Goal: Information Seeking & Learning: Learn about a topic

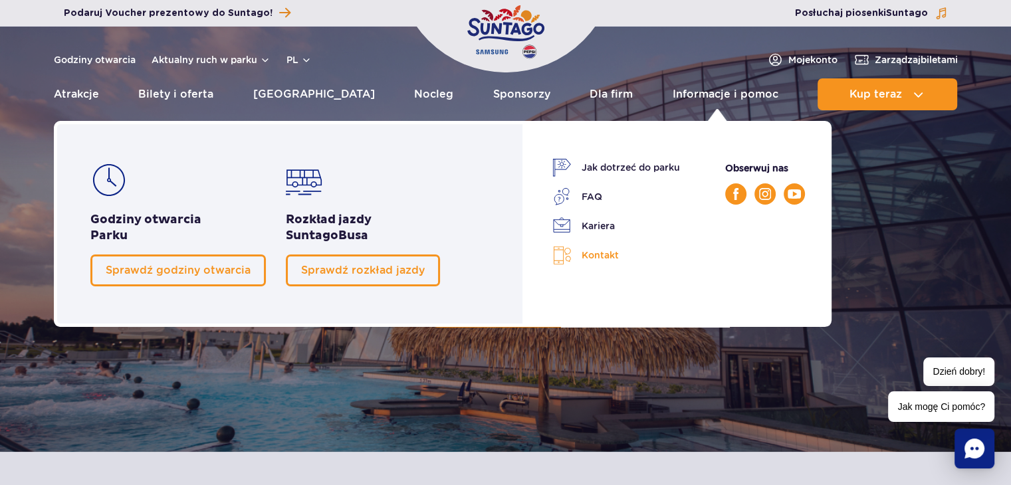
click at [601, 259] on link "Kontakt" at bounding box center [616, 255] width 128 height 19
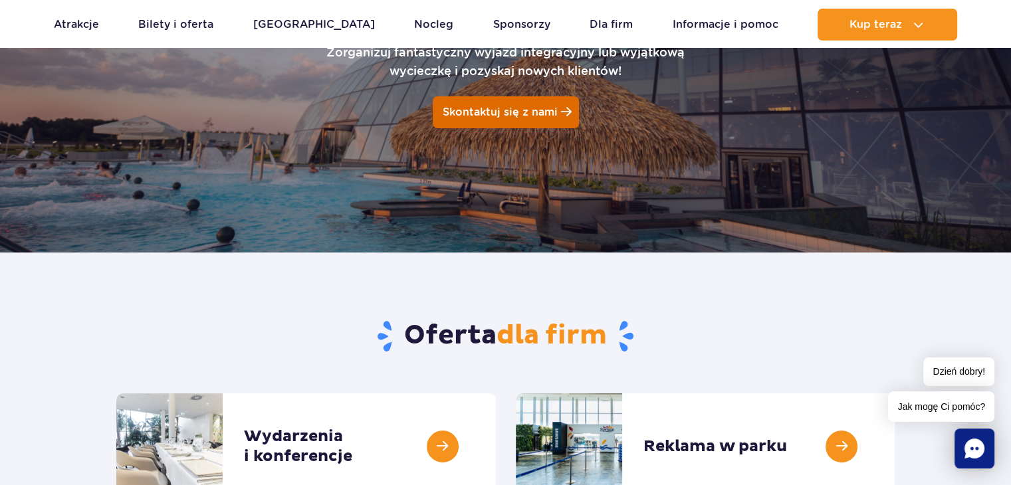
click at [494, 115] on span "Skontaktuj się z nami" at bounding box center [500, 112] width 115 height 13
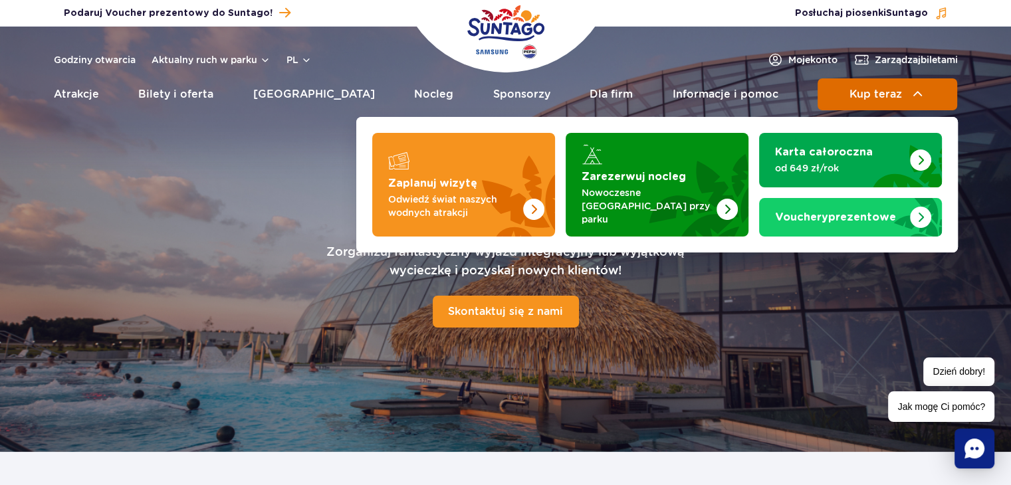
click at [853, 82] on button "Kup teraz" at bounding box center [887, 94] width 140 height 32
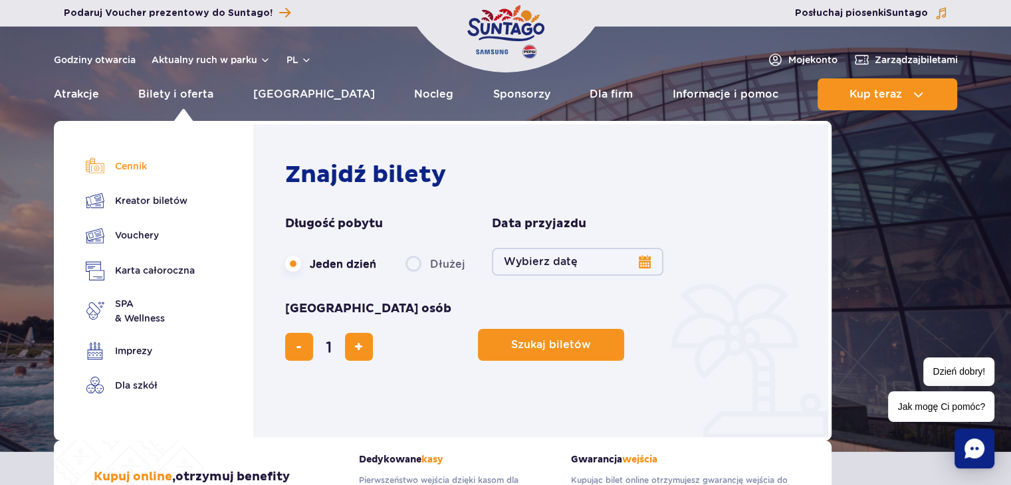
click at [133, 165] on link "Cennik" at bounding box center [140, 166] width 109 height 19
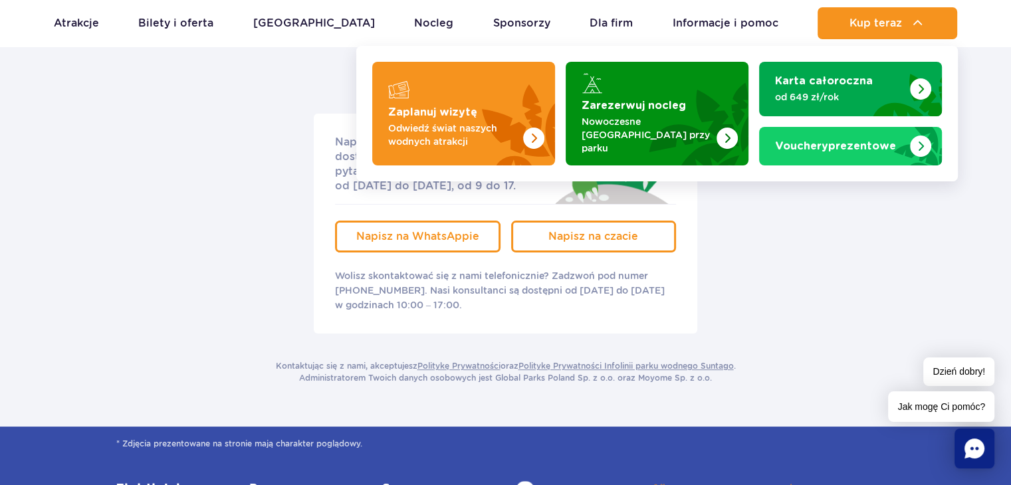
click at [833, 224] on div "Napisz do nas na jednym z czatów dostępnych 24/7. Jeśli masz więcej pytań, nasi…" at bounding box center [505, 224] width 798 height 220
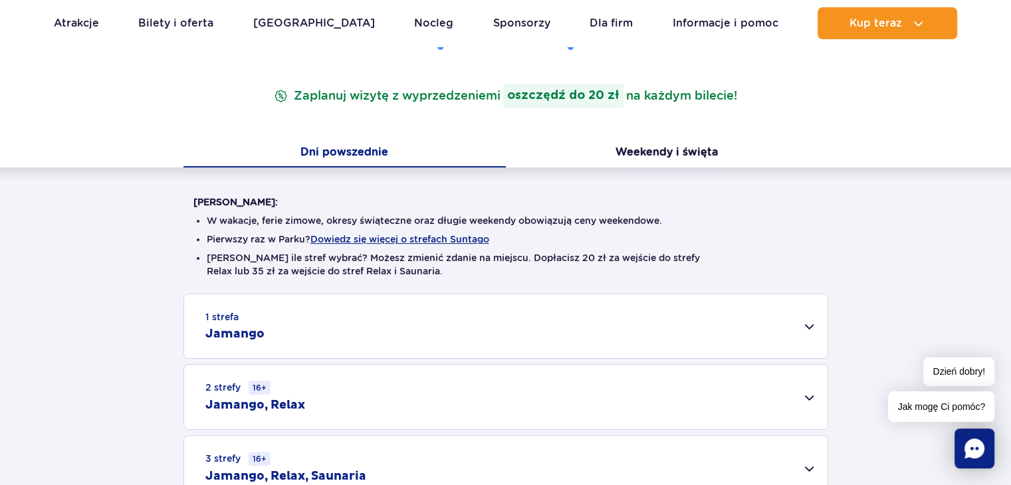
scroll to position [199, 0]
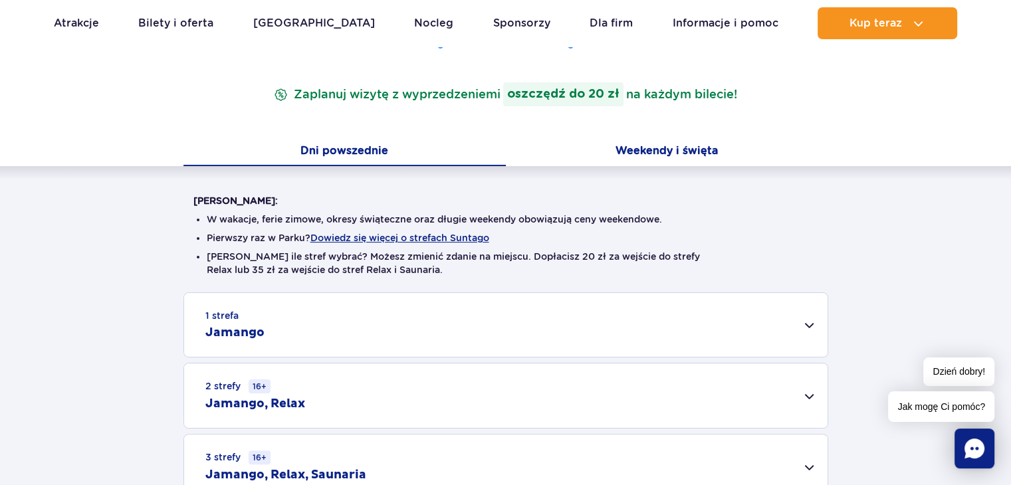
click at [699, 153] on button "Weekendy i święta" at bounding box center [667, 152] width 322 height 28
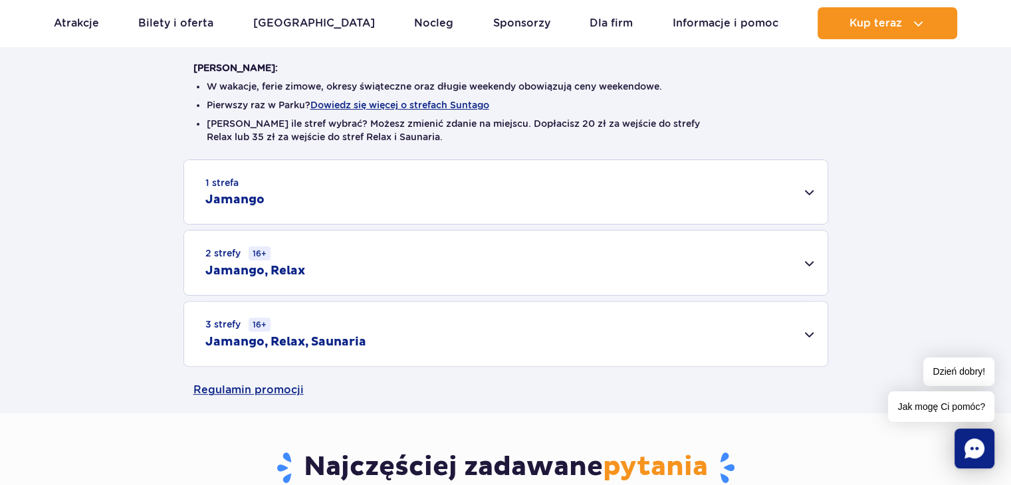
scroll to position [66, 0]
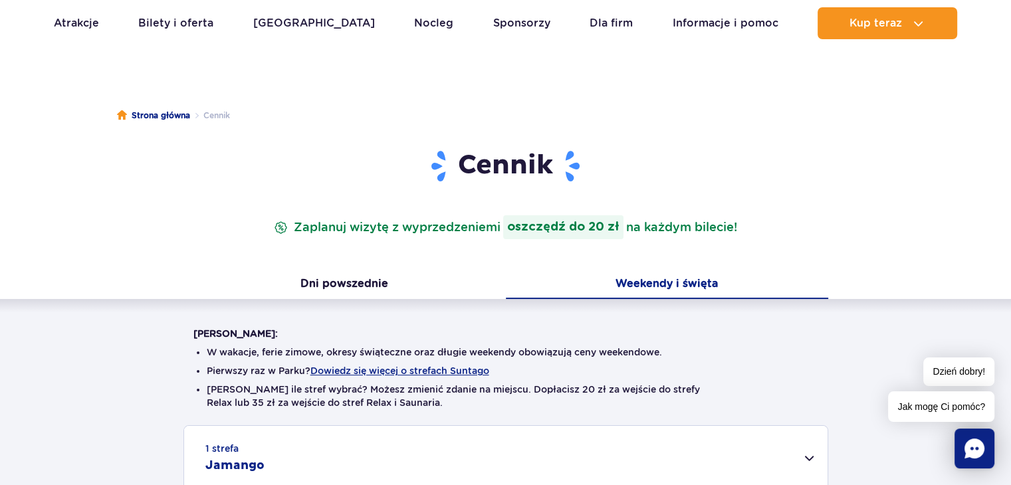
click at [643, 284] on button "Weekendy i święta" at bounding box center [667, 285] width 322 height 28
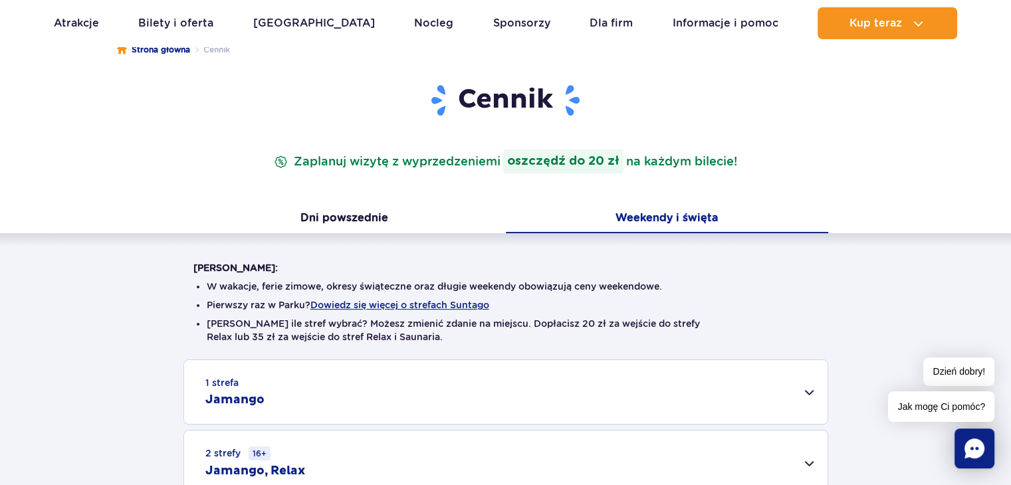
scroll to position [332, 0]
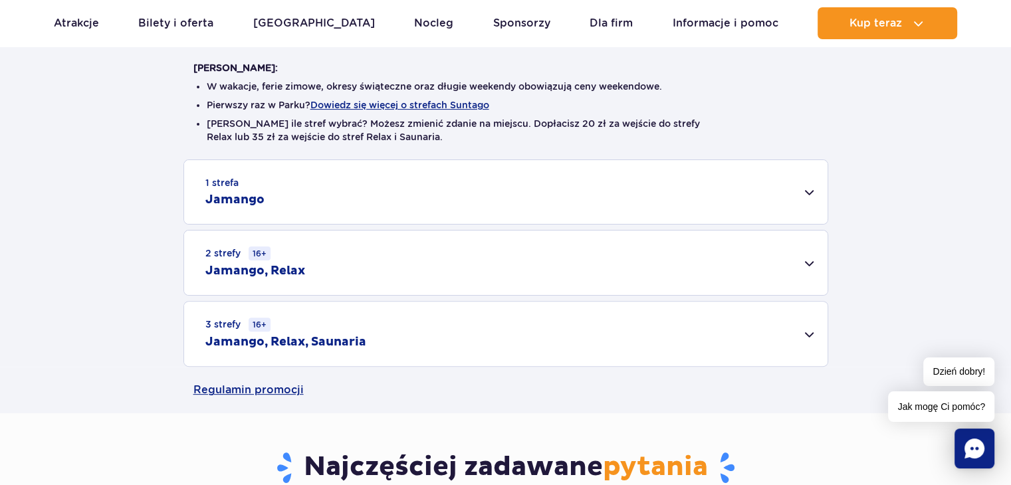
click at [675, 325] on div "3 strefy 16+ Jamango, Relax, Saunaria" at bounding box center [505, 334] width 643 height 64
